Goal: Information Seeking & Learning: Learn about a topic

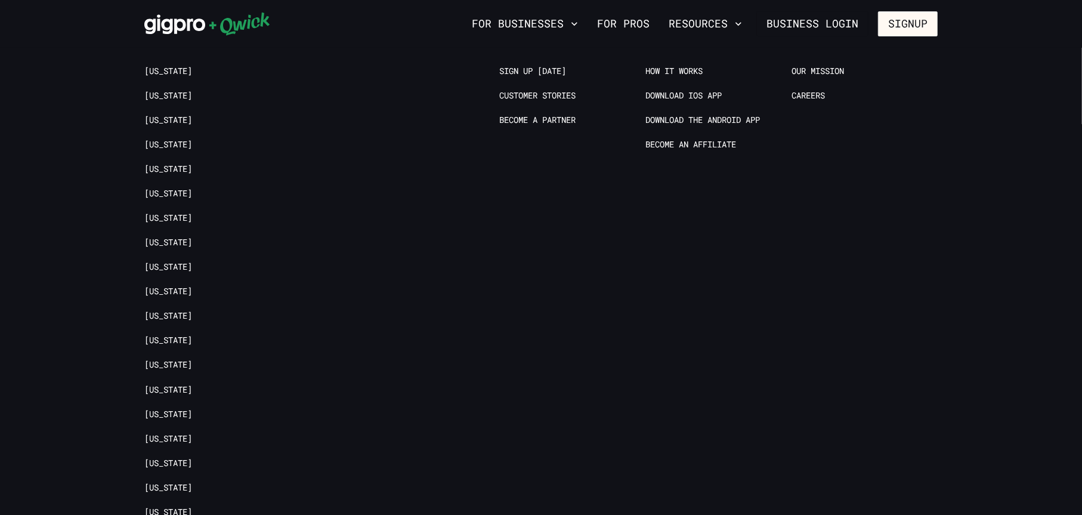
scroll to position [2854, 0]
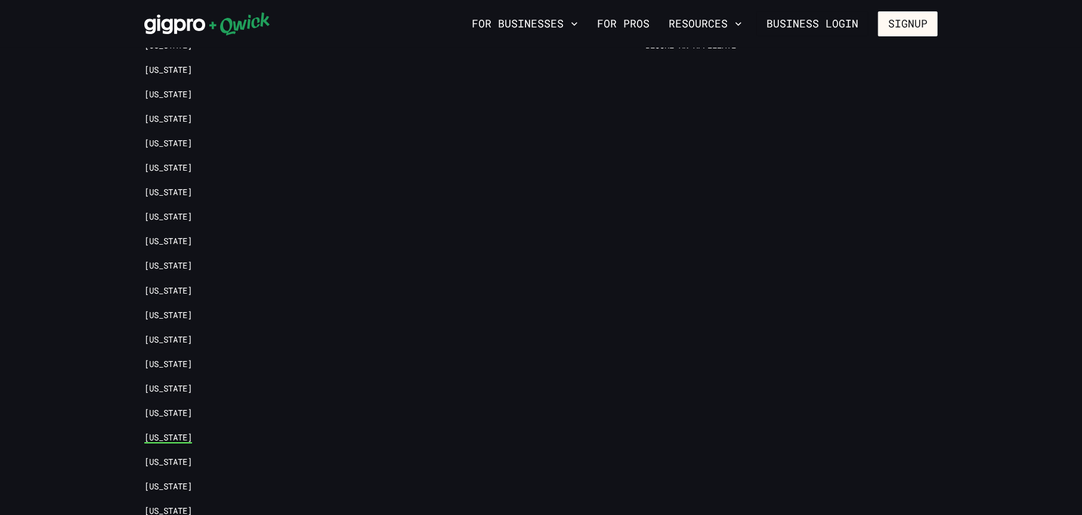
click at [159, 432] on link "[US_STATE]" at bounding box center [168, 437] width 48 height 11
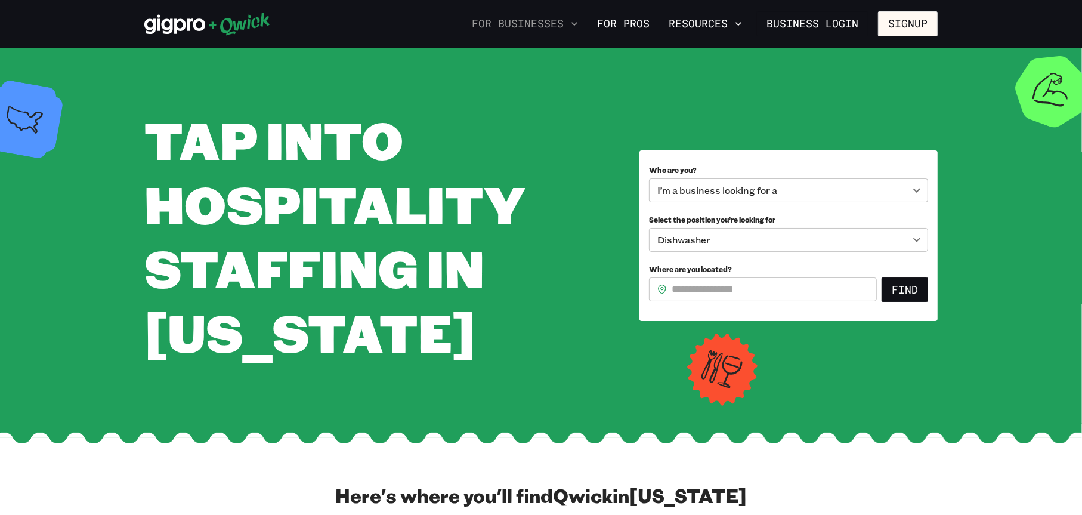
click at [543, 28] on button "For Businesses" at bounding box center [525, 24] width 116 height 20
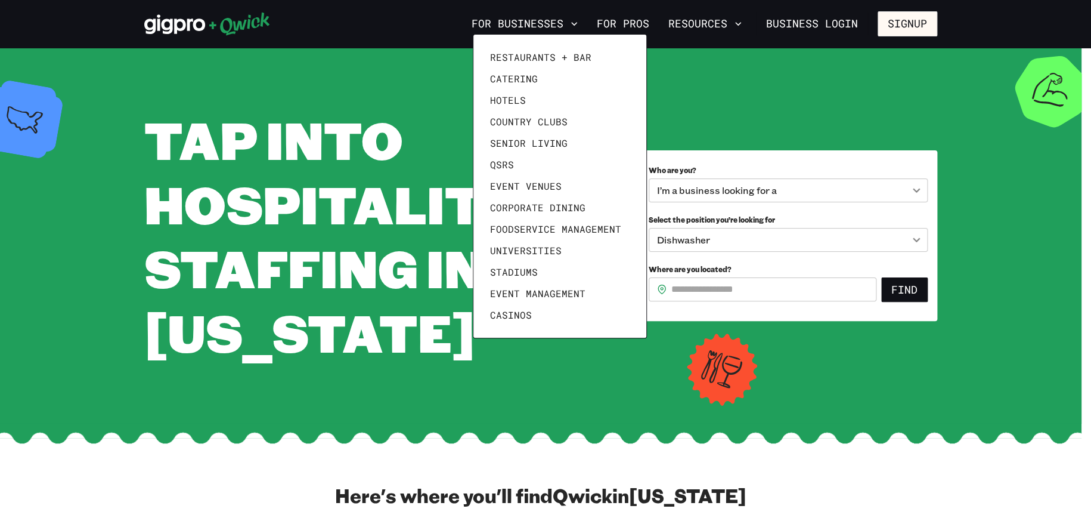
click at [789, 129] on div at bounding box center [545, 257] width 1091 height 515
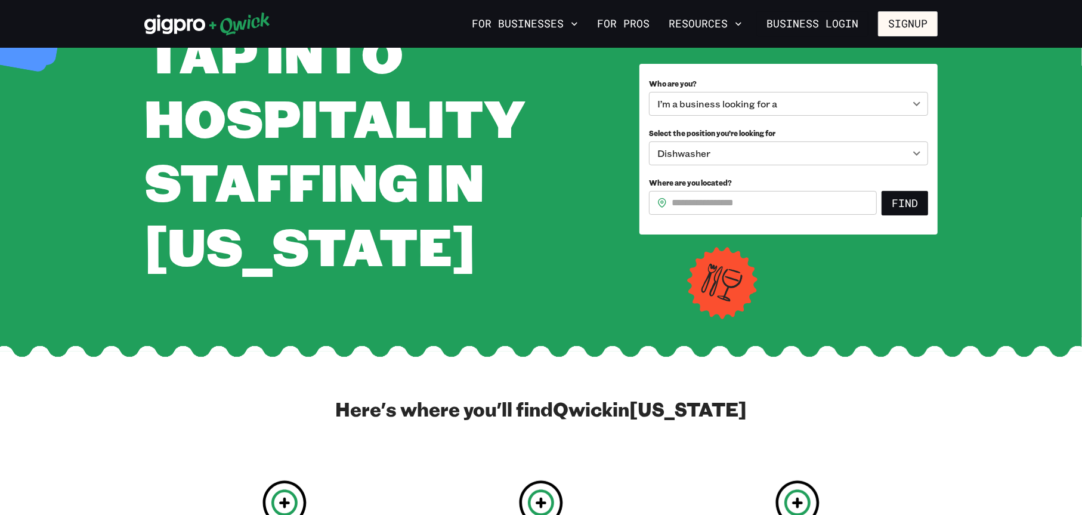
scroll to position [57, 0]
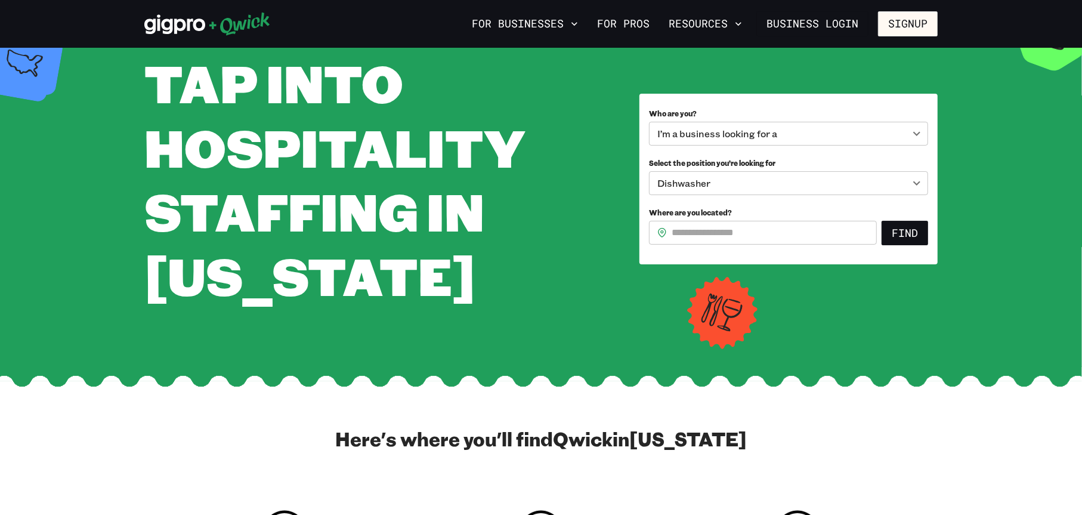
click at [916, 164] on body "**********" at bounding box center [541, 200] width 1082 height 515
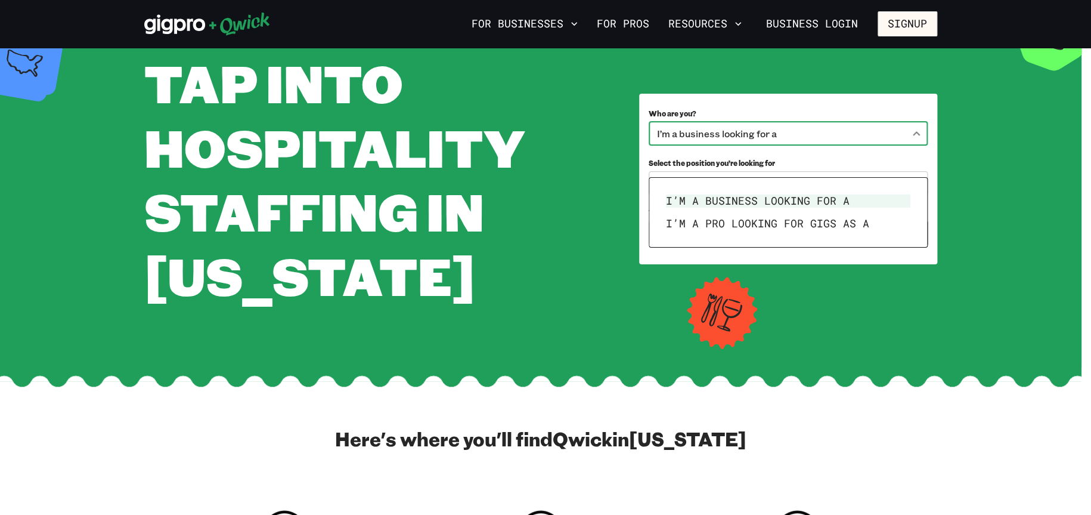
click at [854, 198] on li "I’m a business looking for a" at bounding box center [788, 201] width 254 height 23
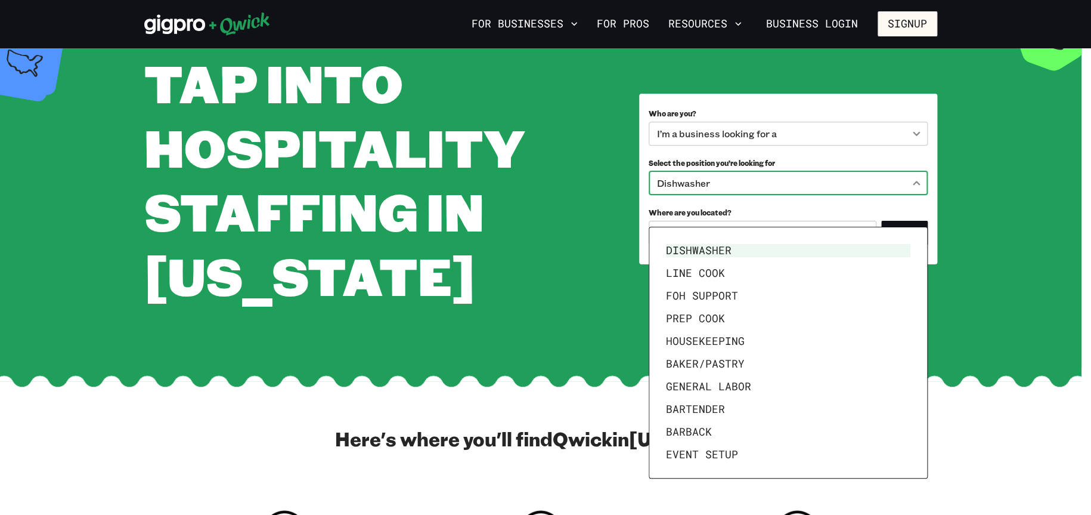
click at [848, 218] on body "**********" at bounding box center [545, 200] width 1091 height 515
click at [822, 214] on div at bounding box center [545, 257] width 1091 height 515
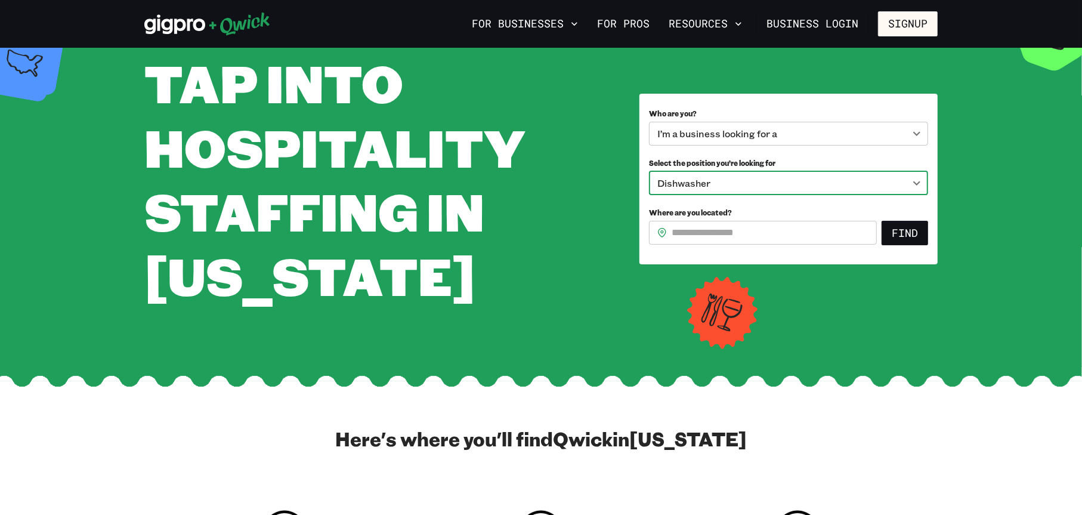
click at [744, 244] on input "Where are you located?" at bounding box center [773, 233] width 205 height 24
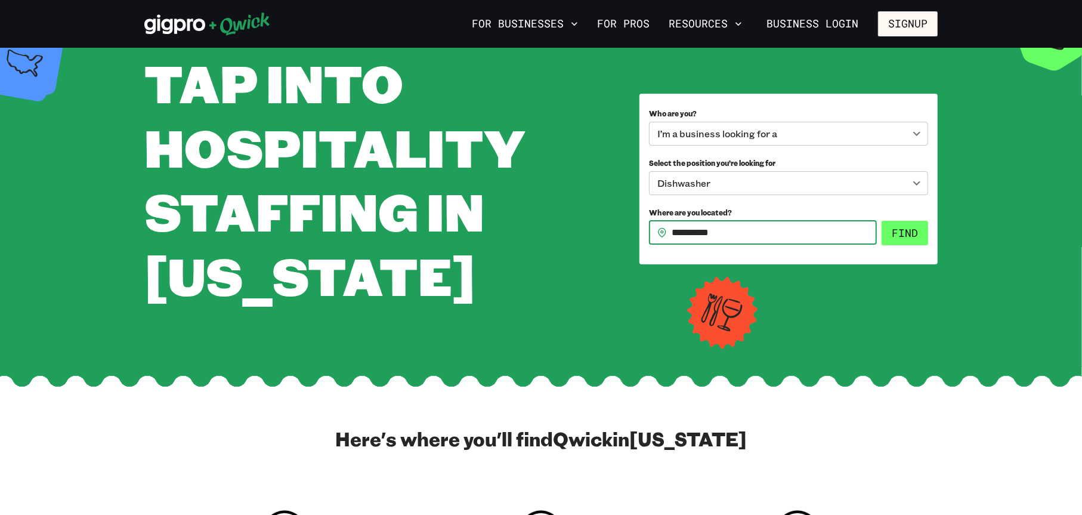
click at [908, 246] on button "Find" at bounding box center [904, 233] width 47 height 25
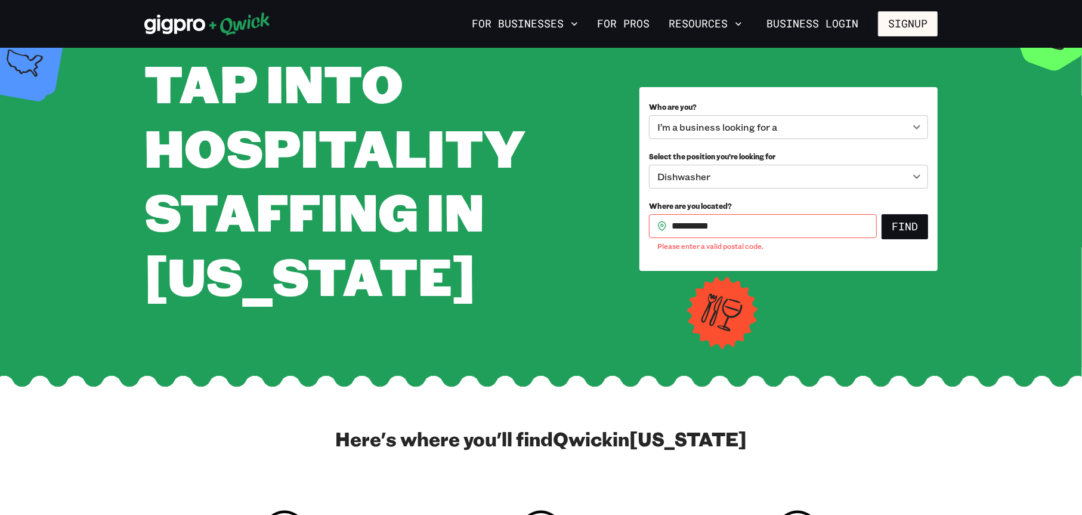
click at [788, 238] on input "**********" at bounding box center [773, 226] width 205 height 24
type input "*"
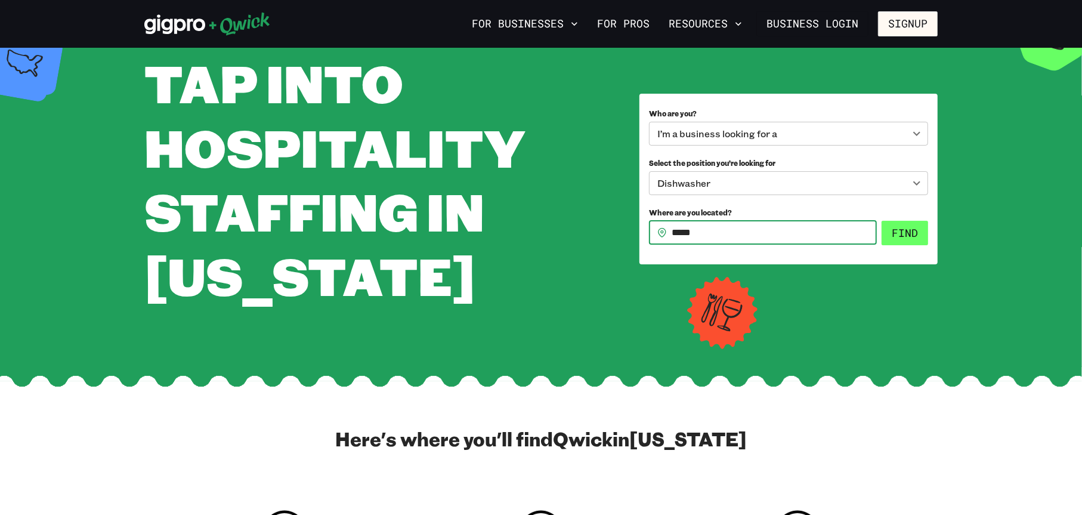
type input "*****"
click at [890, 246] on button "Find" at bounding box center [904, 233] width 47 height 25
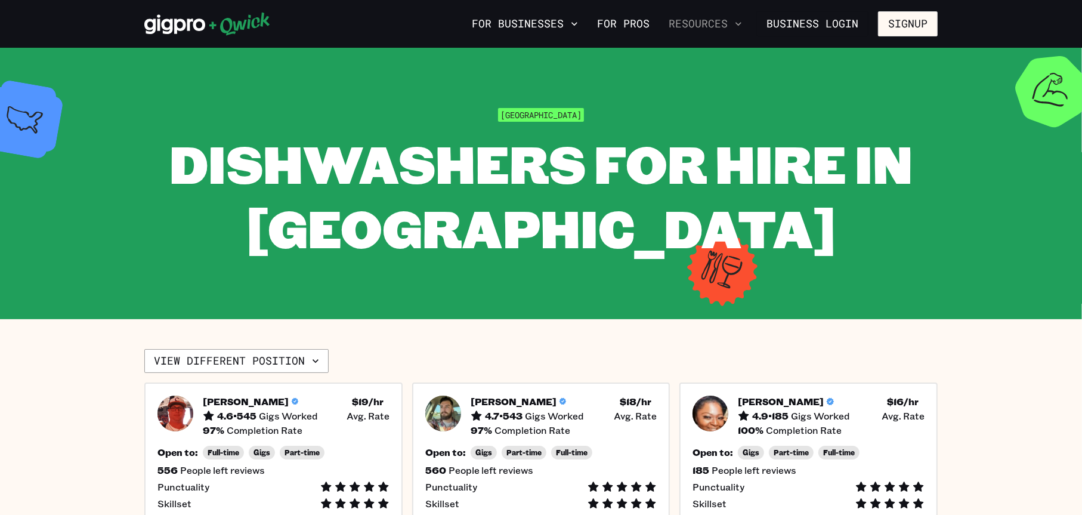
click at [708, 21] on button "Resources" at bounding box center [705, 24] width 83 height 20
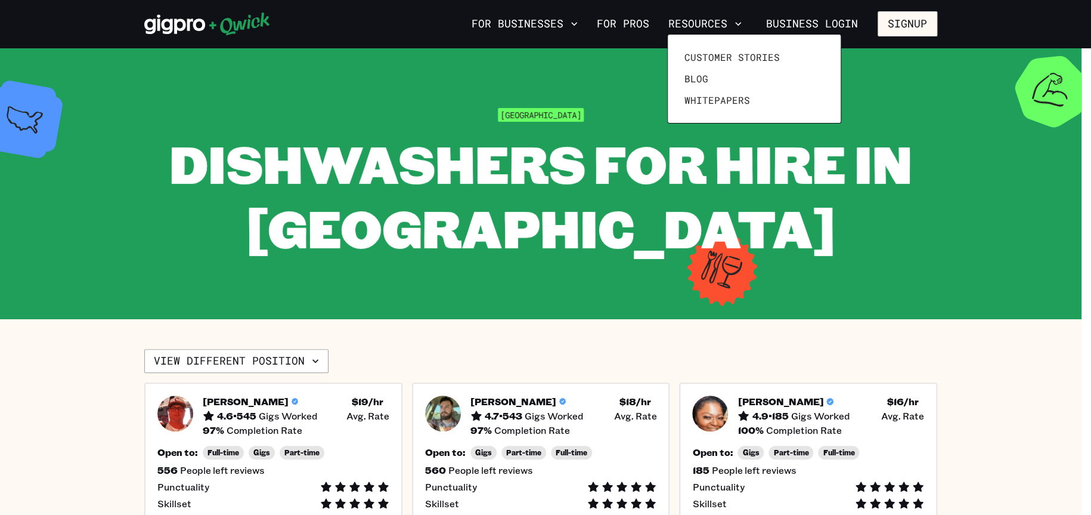
click at [800, 21] on div at bounding box center [545, 257] width 1091 height 515
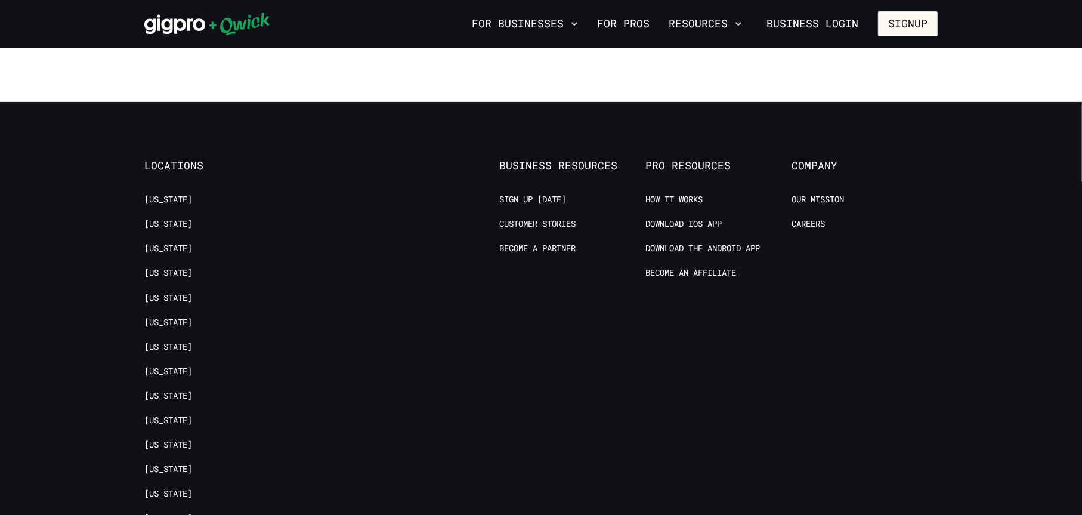
scroll to position [1133, 0]
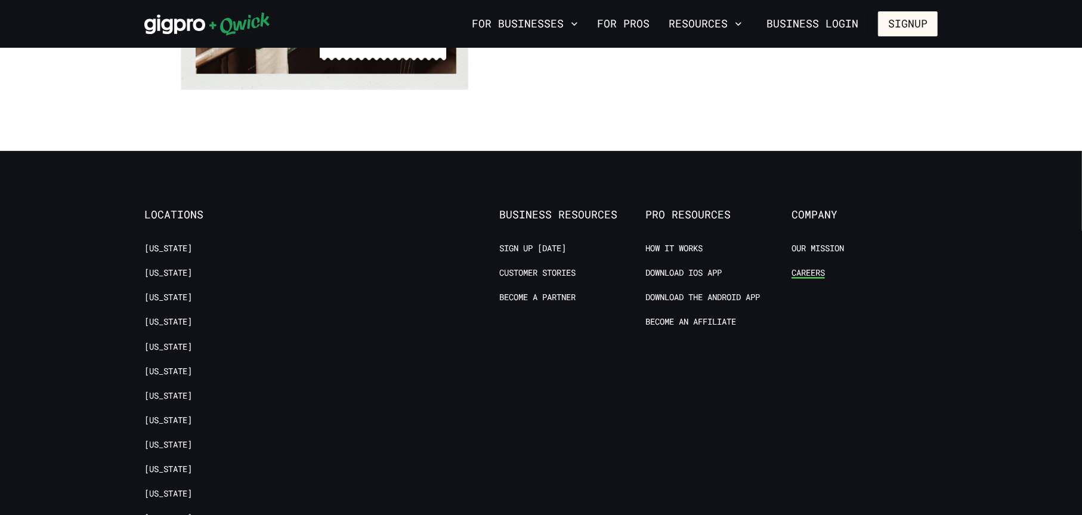
click at [807, 267] on link "Careers" at bounding box center [807, 272] width 33 height 11
click at [826, 243] on link "Our Mission" at bounding box center [817, 248] width 52 height 11
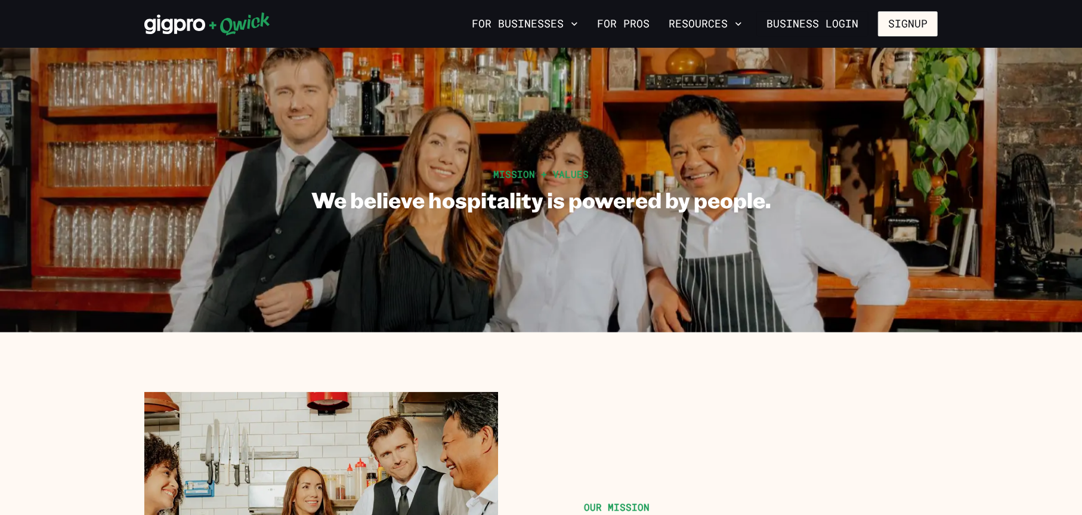
click at [178, 17] on icon at bounding box center [207, 24] width 126 height 24
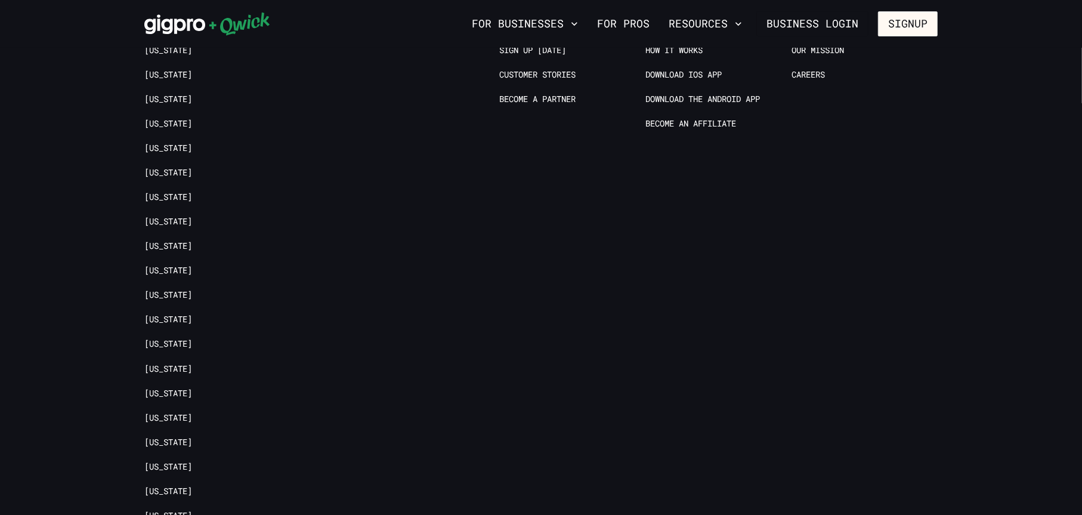
scroll to position [2854, 0]
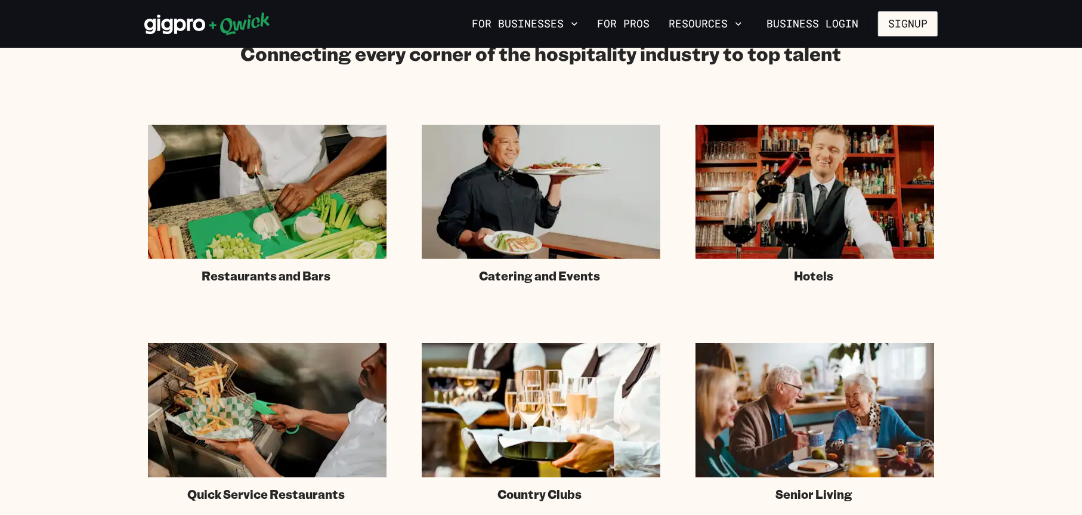
scroll to position [826, 0]
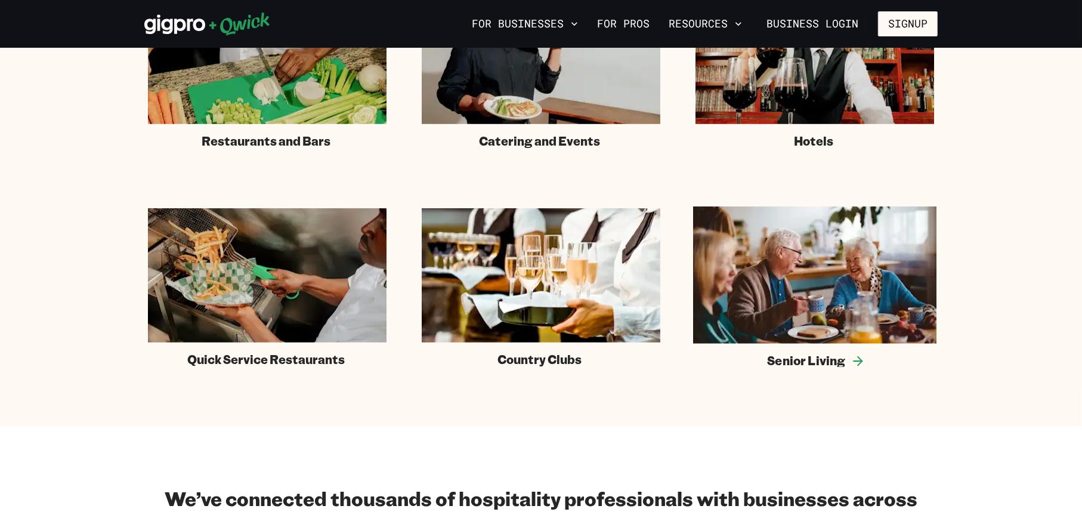
click at [811, 258] on img at bounding box center [814, 274] width 243 height 137
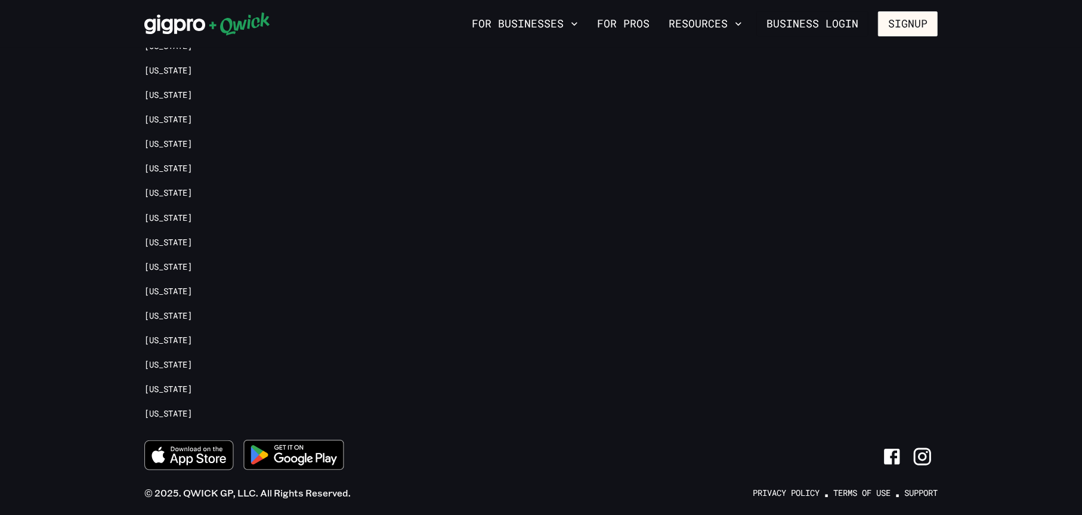
scroll to position [4587, 0]
